Goal: Task Accomplishment & Management: Use online tool/utility

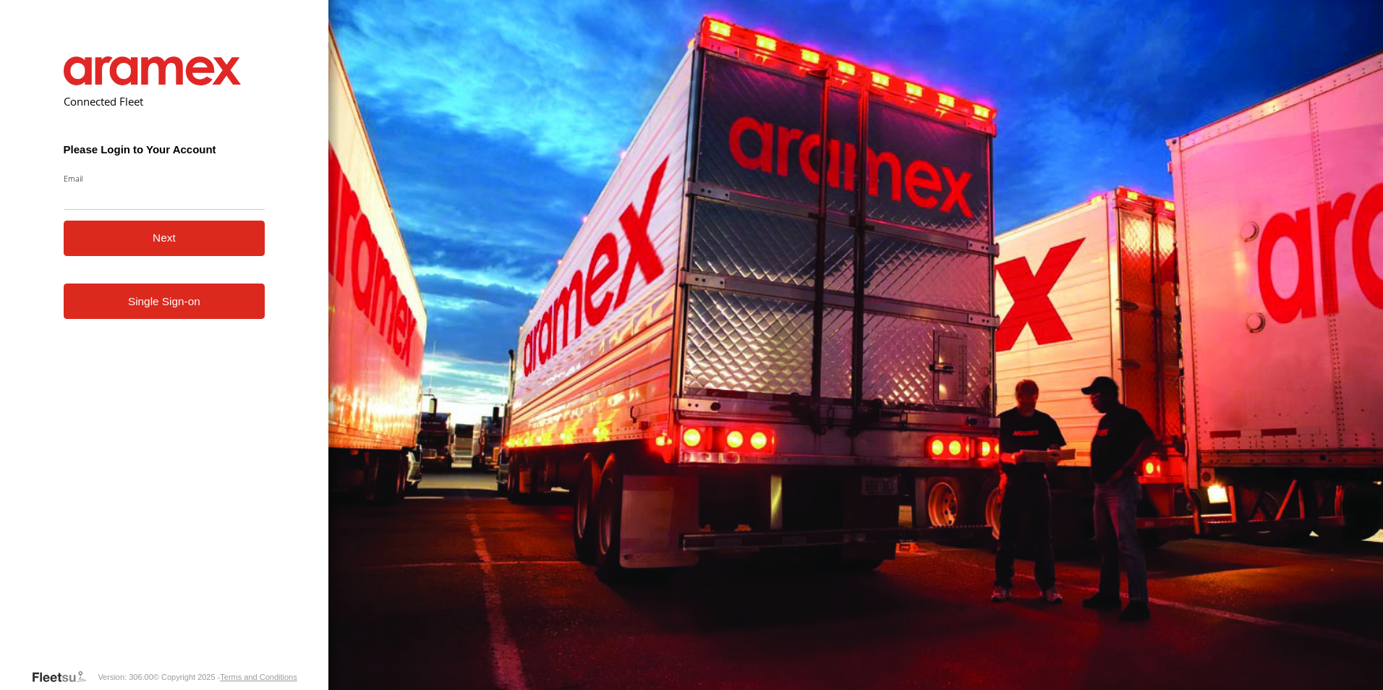
type input "**********"
click at [129, 236] on button "Next" at bounding box center [165, 238] width 202 height 35
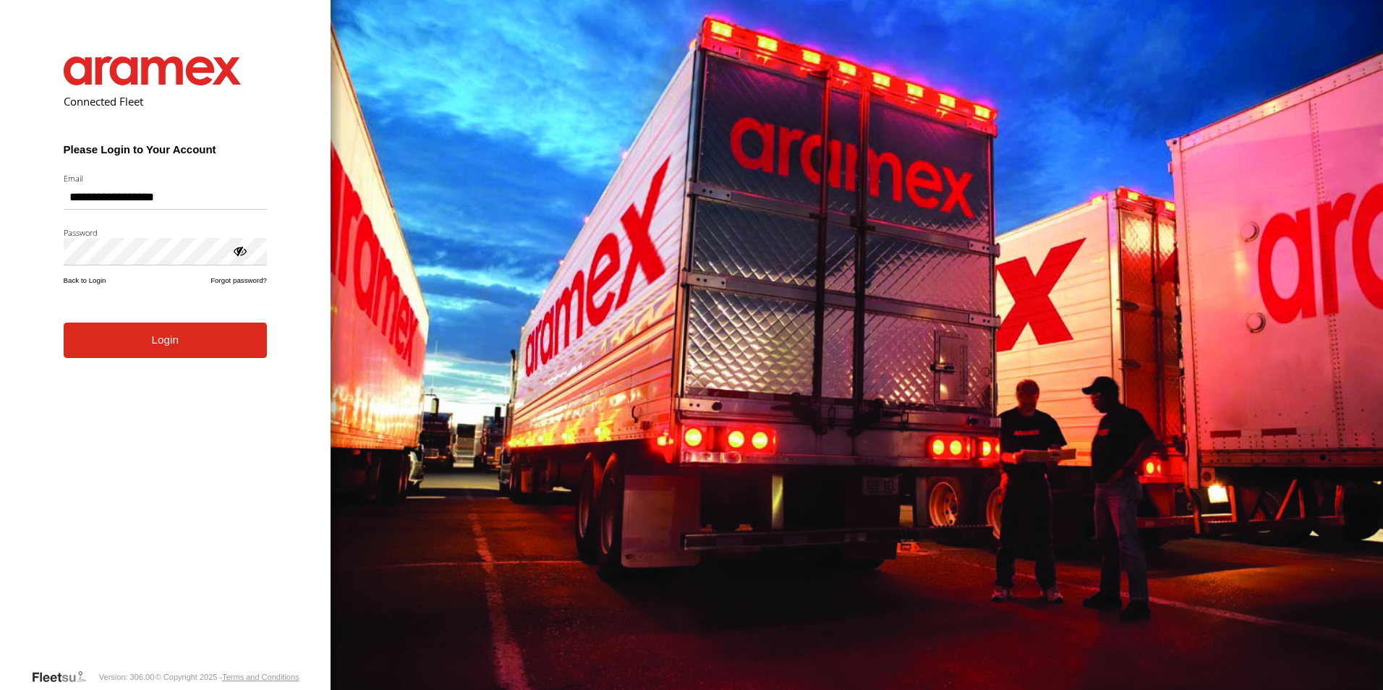
click at [150, 359] on form "**********" at bounding box center [165, 351] width 247 height 633
click at [188, 338] on button "Login" at bounding box center [165, 340] width 203 height 35
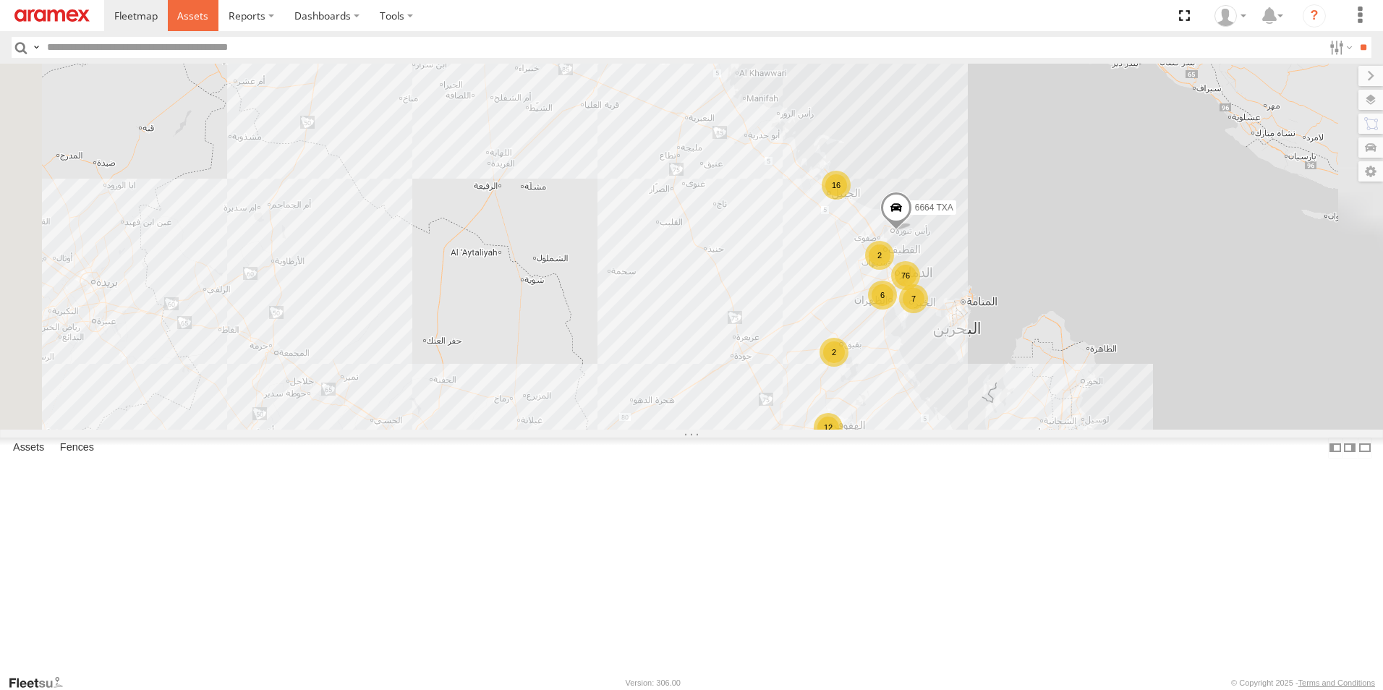
click at [204, 24] on link at bounding box center [193, 15] width 51 height 31
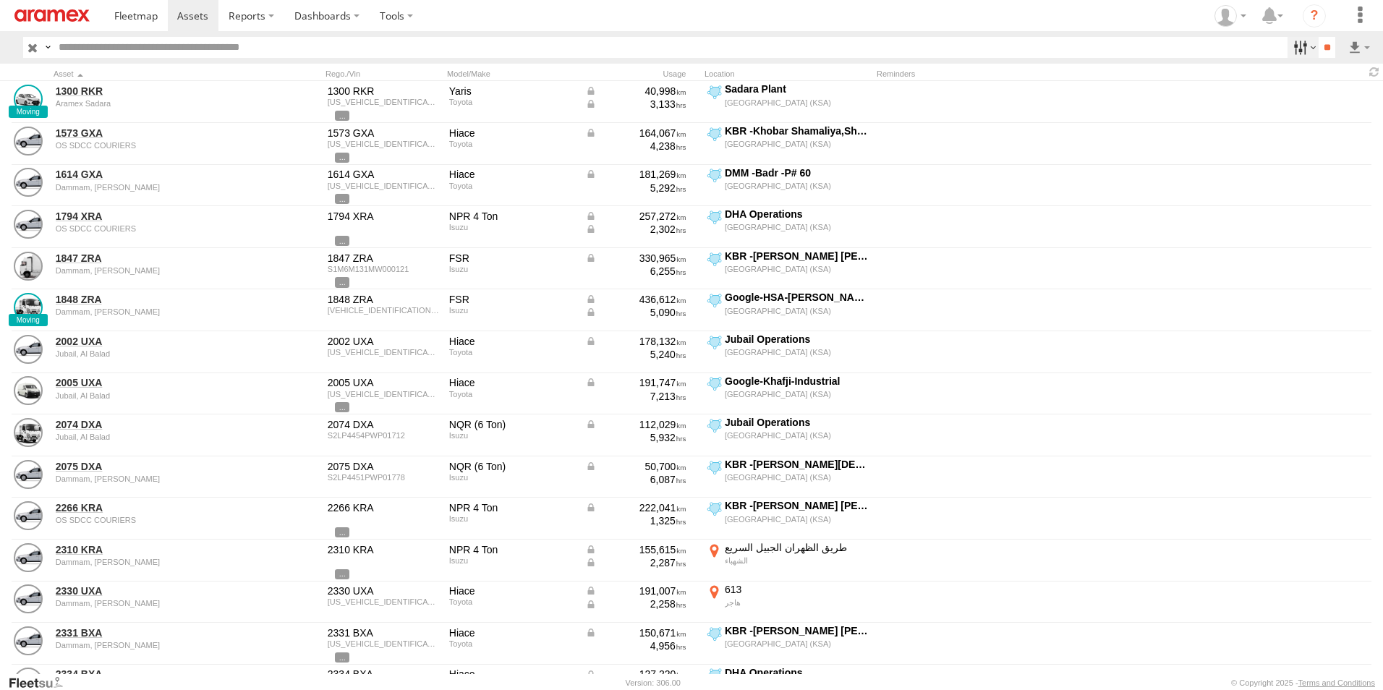
click at [1305, 48] on label at bounding box center [1302, 47] width 31 height 21
click at [0, 0] on span "[GEOGRAPHIC_DATA] (KSA)" at bounding box center [0, 0] width 0 height 0
click at [0, 0] on span "DHA - Dharan" at bounding box center [0, 0] width 0 height 0
click at [0, 0] on span "DHA Logistics" at bounding box center [0, 0] width 0 height 0
click at [0, 0] on span "Defleeted Vehicles DHA" at bounding box center [0, 0] width 0 height 0
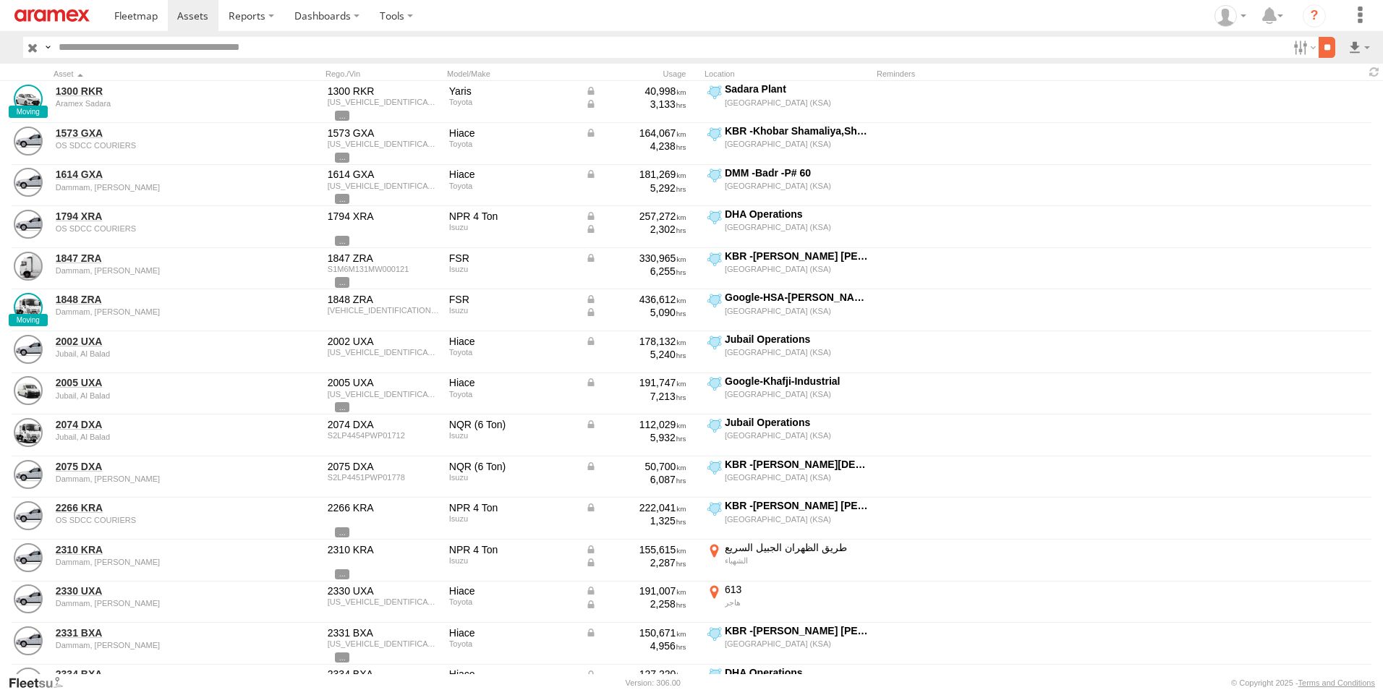
click at [1320, 42] on input "**" at bounding box center [1326, 47] width 17 height 21
click at [1351, 49] on label at bounding box center [1358, 47] width 25 height 21
click at [1348, 94] on label at bounding box center [1321, 100] width 88 height 22
click at [0, 0] on label "Asset ID" at bounding box center [0, 0] width 0 height 0
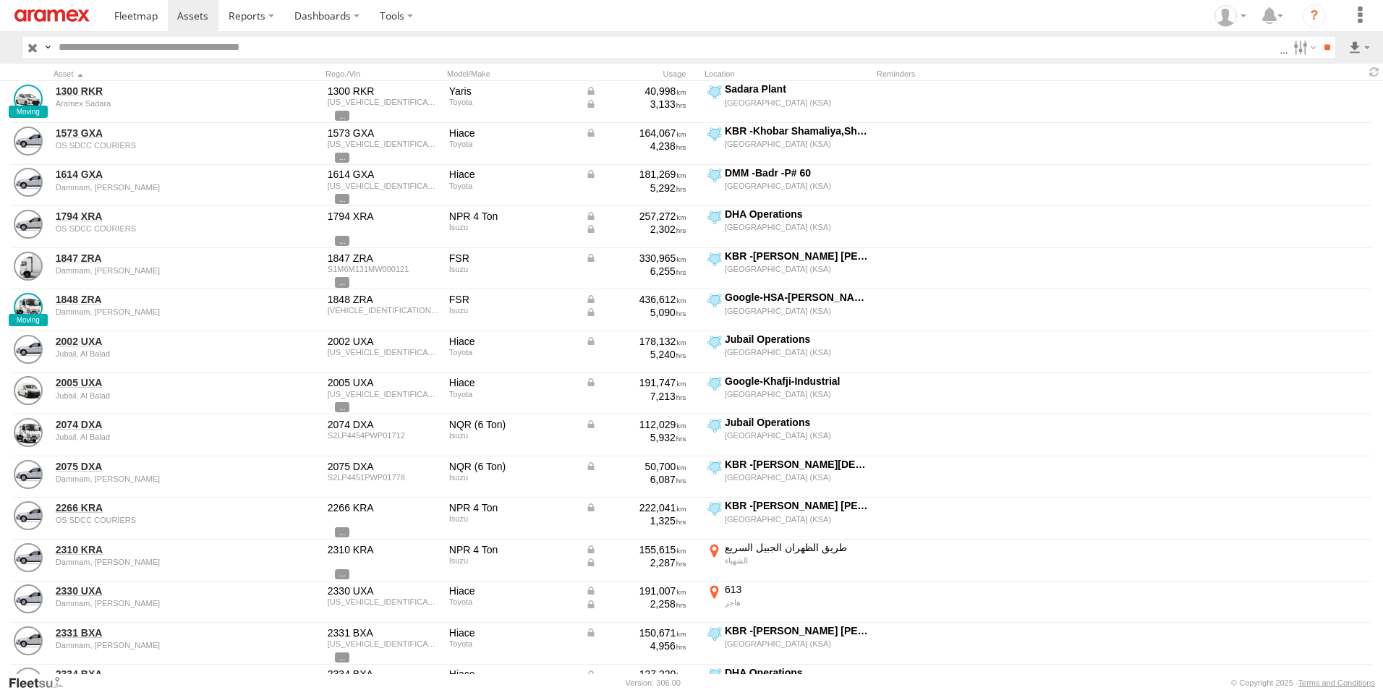
click at [0, 0] on label "ODO" at bounding box center [0, 0] width 0 height 0
click at [0, 0] on label "Reminders" at bounding box center [0, 0] width 0 height 0
click at [0, 0] on label "Street Number" at bounding box center [0, 0] width 0 height 0
click at [0, 0] on label "Street Name / Fence Name" at bounding box center [0, 0] width 0 height 0
click at [0, 0] on label "Suburb / City" at bounding box center [0, 0] width 0 height 0
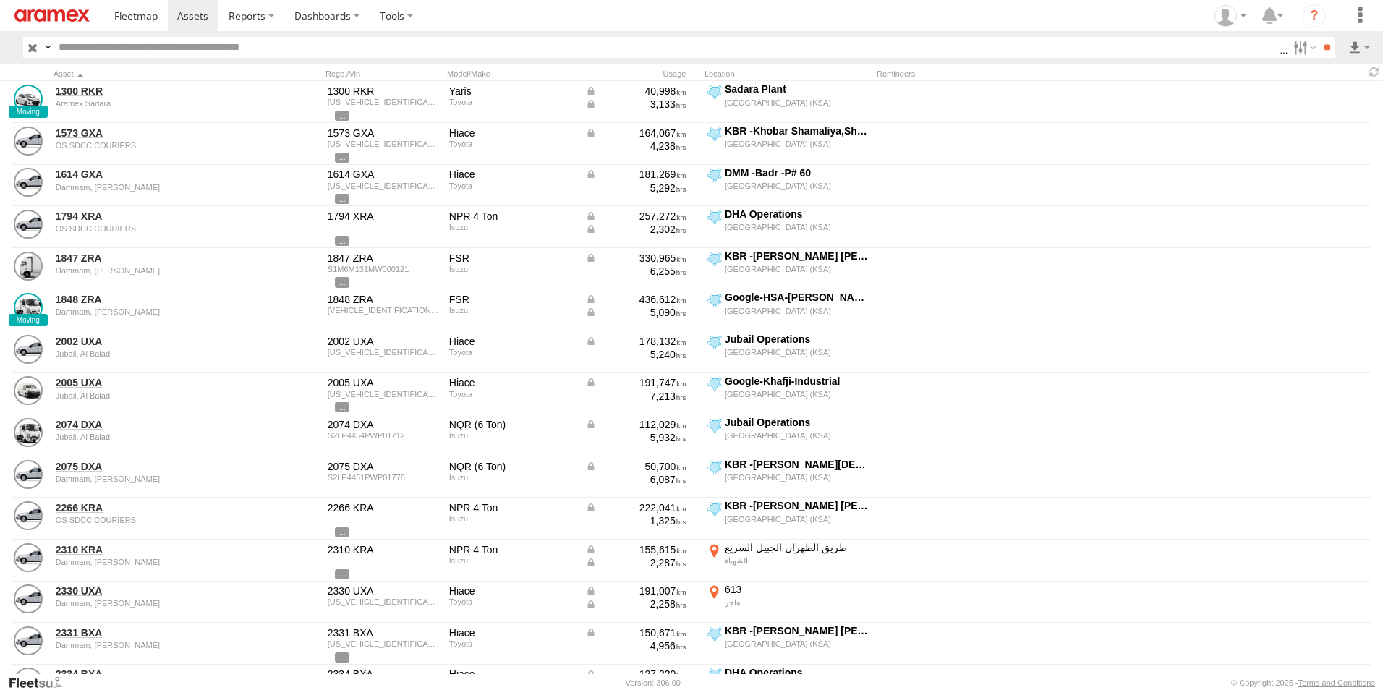
click at [0, 0] on label "Postcode / Zipcode" at bounding box center [0, 0] width 0 height 0
click at [0, 0] on label "State" at bounding box center [0, 0] width 0 height 0
click at [0, 0] on label "Country" at bounding box center [0, 0] width 0 height 0
click at [0, 0] on label "Latitude" at bounding box center [0, 0] width 0 height 0
click at [0, 0] on label "Longitude" at bounding box center [0, 0] width 0 height 0
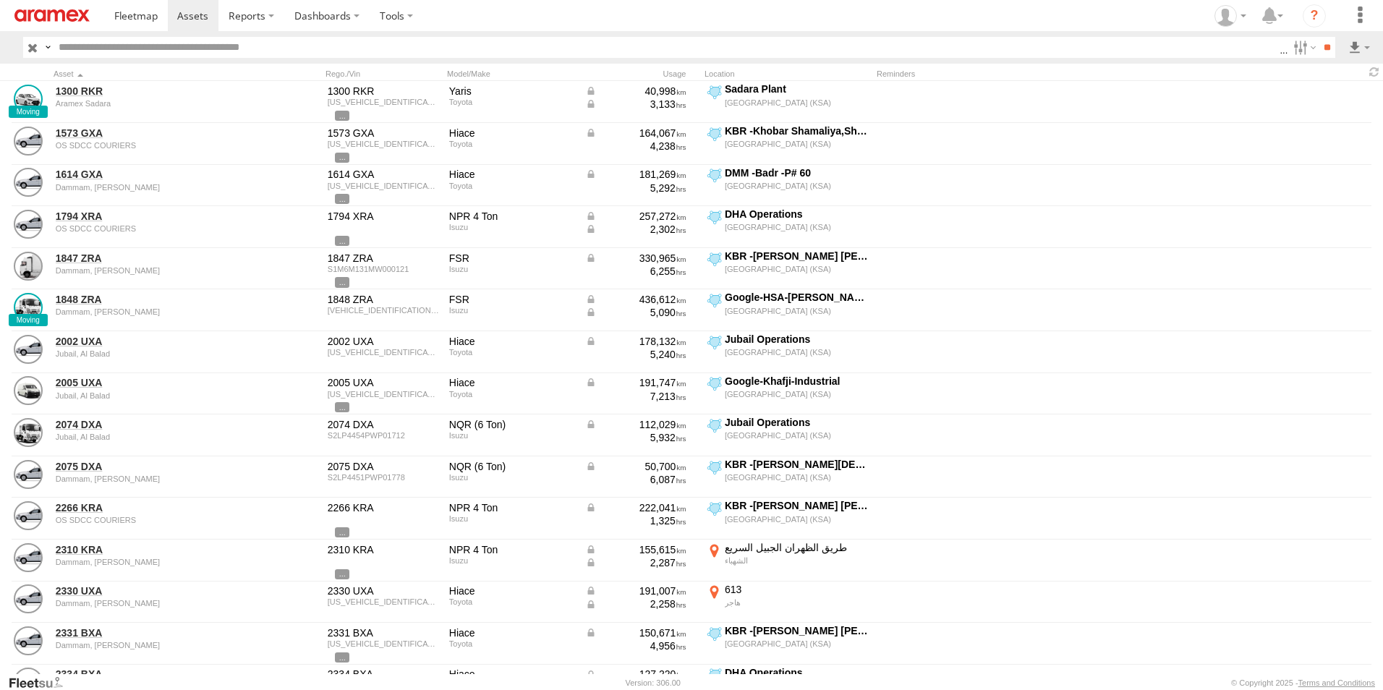
click at [0, 0] on label "First Name" at bounding box center [0, 0] width 0 height 0
click at [0, 0] on label "Last Name" at bounding box center [0, 0] width 0 height 0
click at [0, 0] on button "Export" at bounding box center [0, 0] width 0 height 0
click at [0, 0] on label "×" at bounding box center [0, 0] width 0 height 0
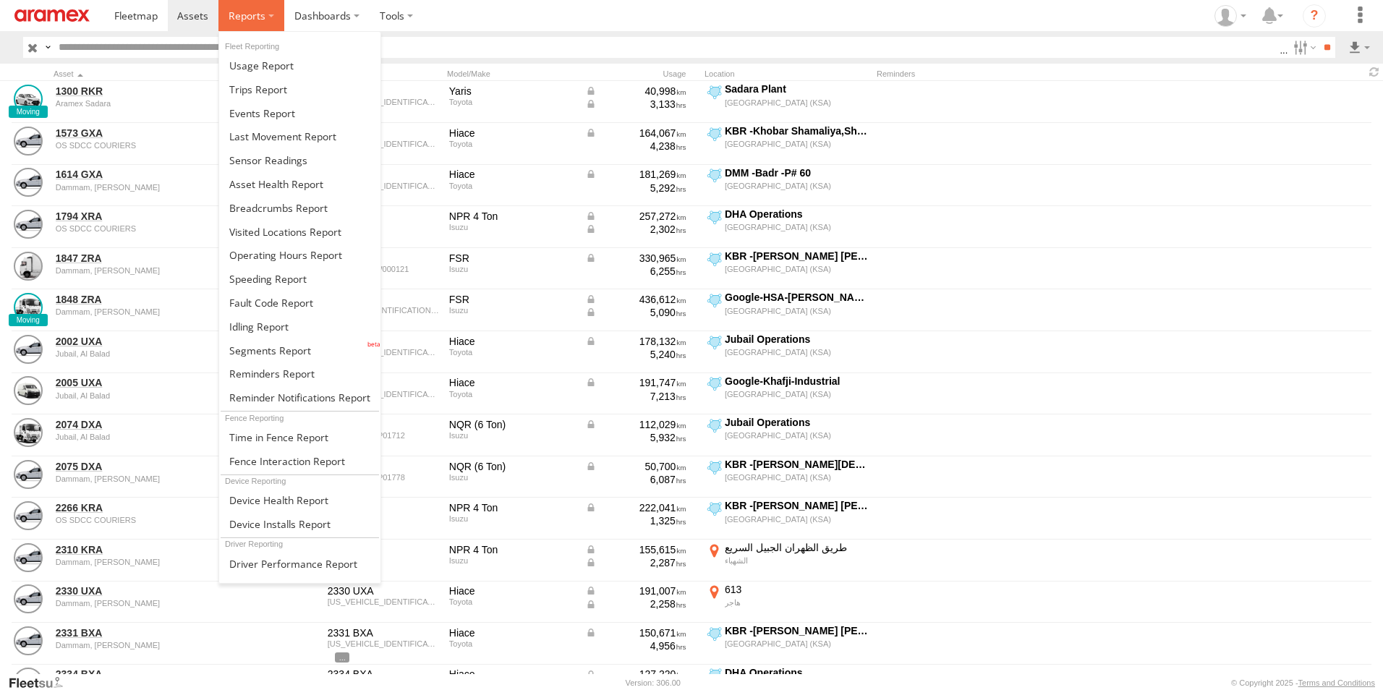
click at [273, 19] on label at bounding box center [251, 15] width 66 height 31
click at [270, 351] on span at bounding box center [270, 350] width 82 height 14
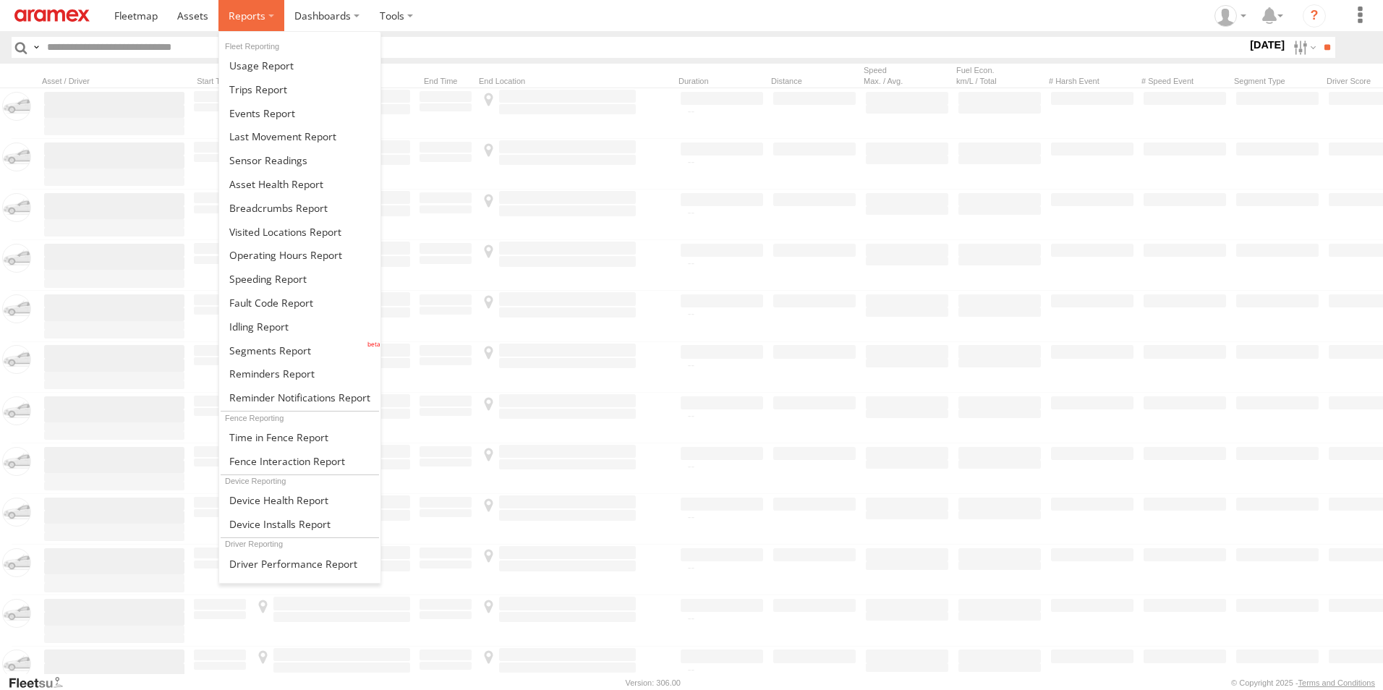
click at [270, 14] on label at bounding box center [251, 15] width 66 height 31
click at [294, 135] on span at bounding box center [282, 136] width 107 height 14
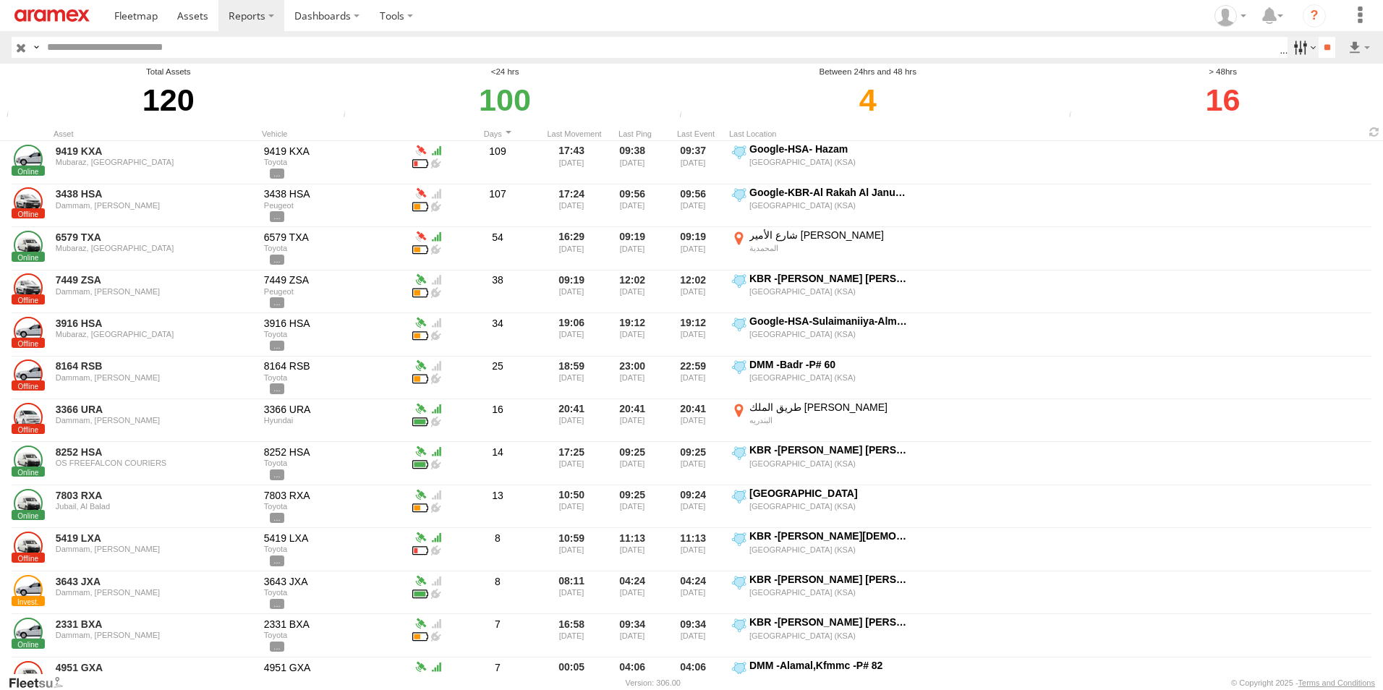
click at [1303, 51] on label at bounding box center [1302, 47] width 31 height 21
click at [1323, 45] on input "**" at bounding box center [1326, 47] width 17 height 21
click at [1356, 46] on label at bounding box center [1358, 47] width 25 height 21
click at [1333, 96] on link at bounding box center [1321, 100] width 88 height 22
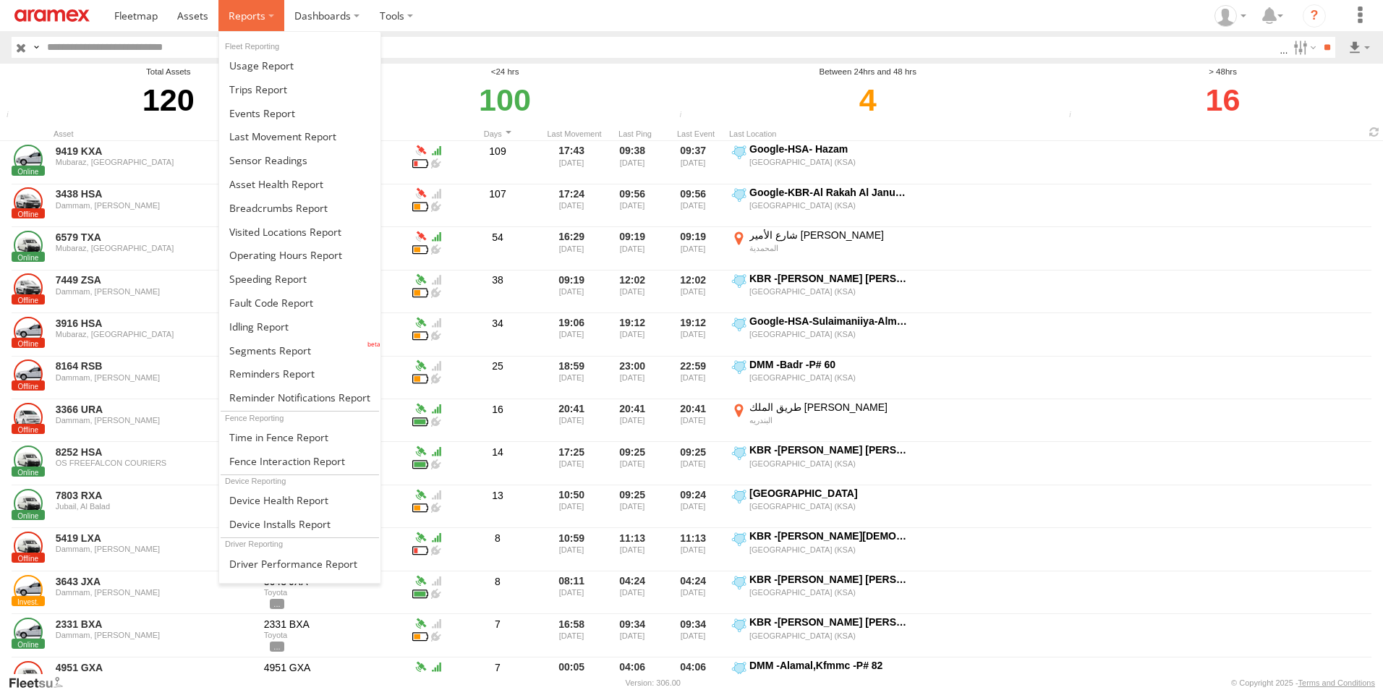
click at [265, 20] on label at bounding box center [251, 15] width 66 height 31
click at [299, 281] on span at bounding box center [267, 279] width 77 height 14
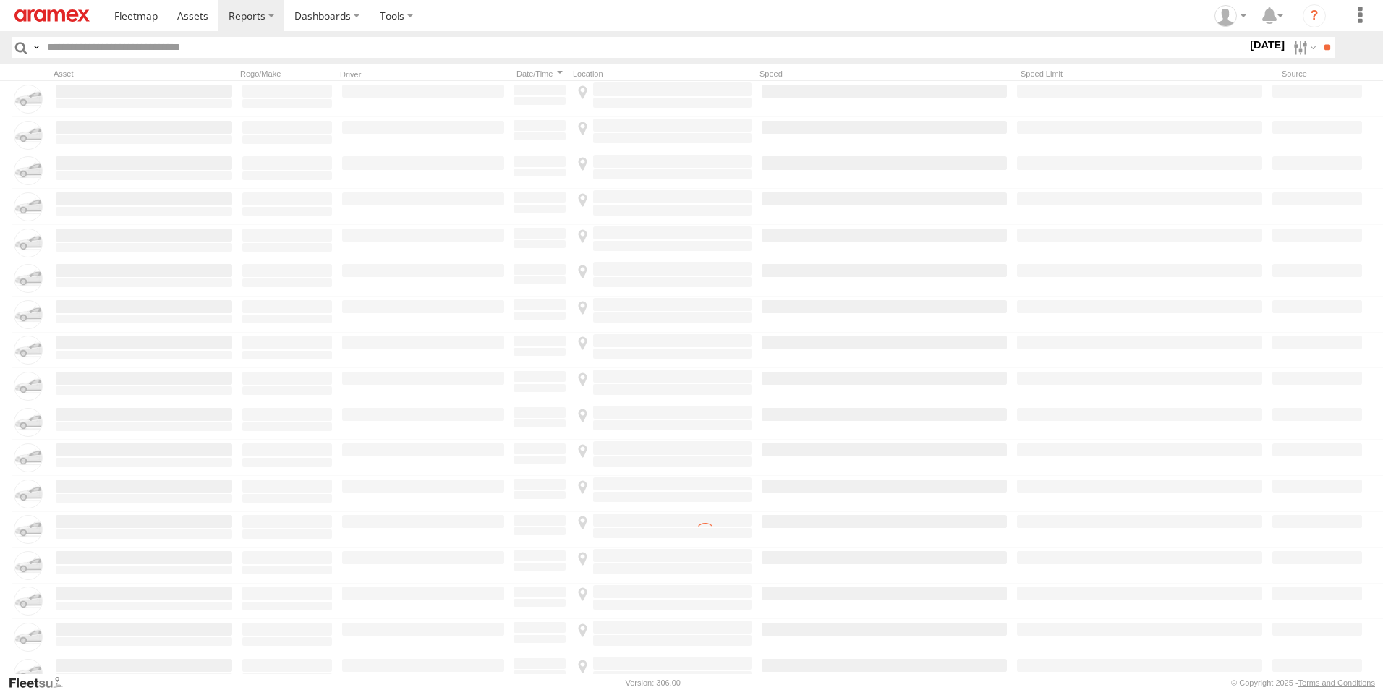
click at [1247, 38] on label "[DATE]" at bounding box center [1267, 45] width 40 height 16
click at [1257, 45] on label "[DATE]" at bounding box center [1267, 45] width 40 height 16
click at [0, 0] on label at bounding box center [0, 0] width 0 height 0
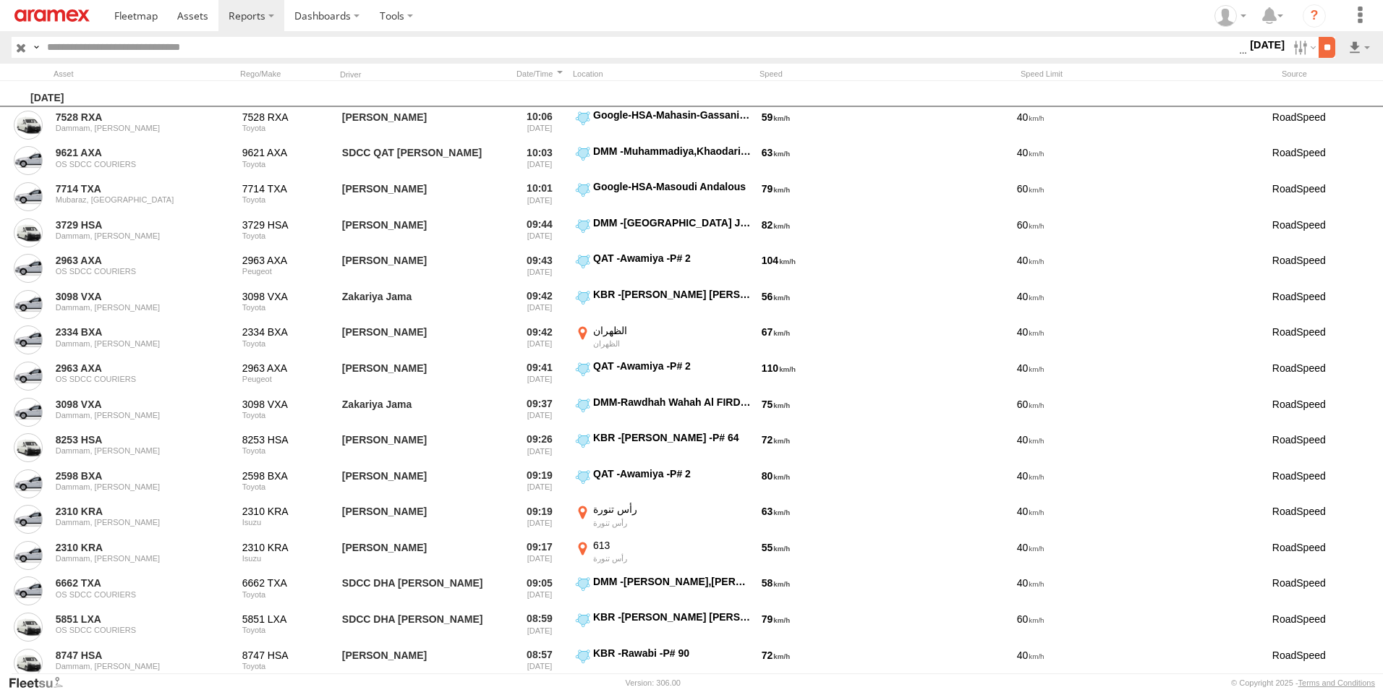
click at [1318, 44] on input "**" at bounding box center [1326, 47] width 17 height 21
